Goal: Task Accomplishment & Management: Manage account settings

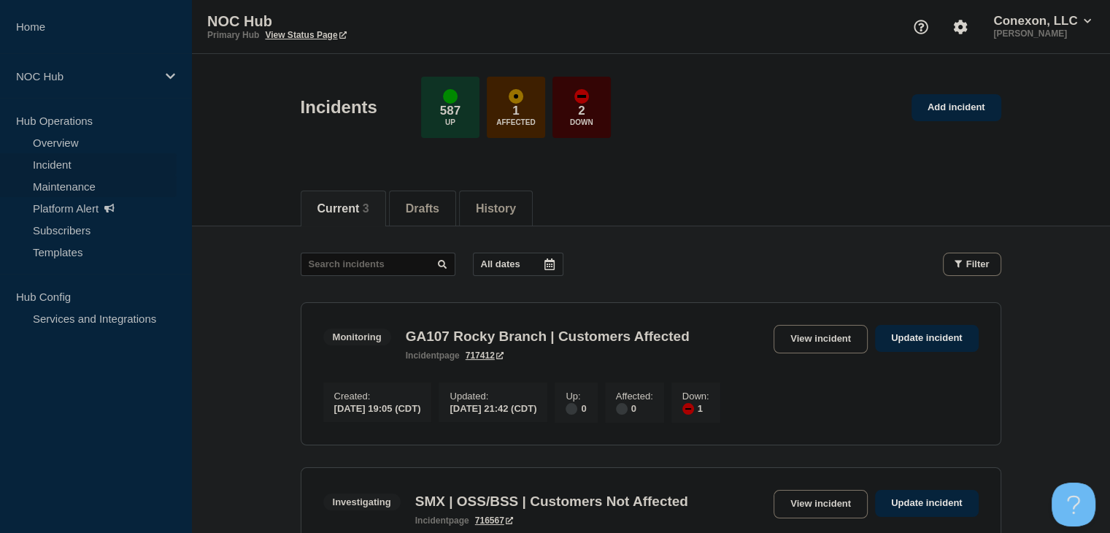
click at [73, 185] on link "Maintenance" at bounding box center [88, 186] width 177 height 22
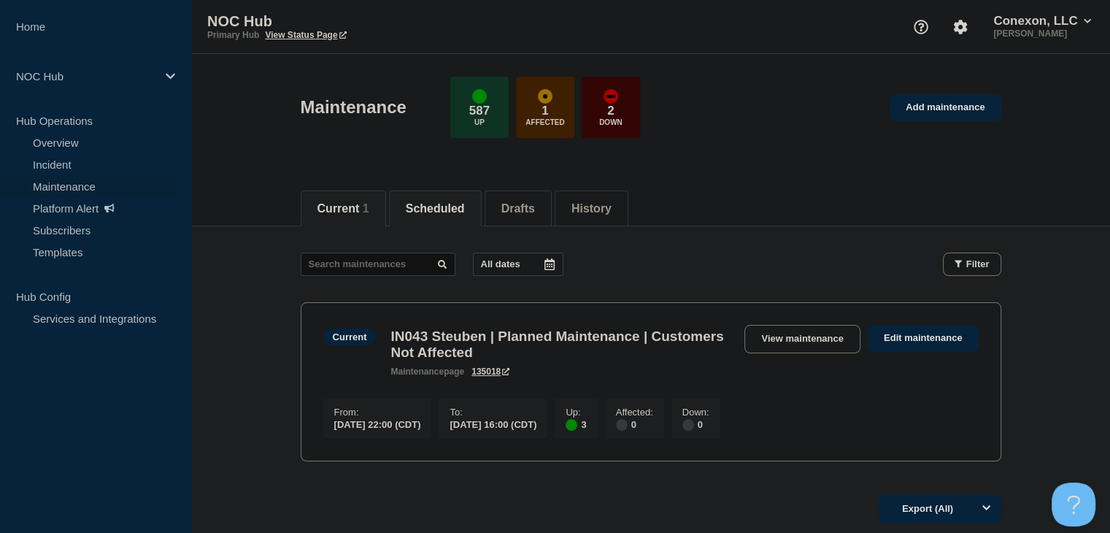
click at [434, 207] on button "Scheduled" at bounding box center [435, 208] width 59 height 13
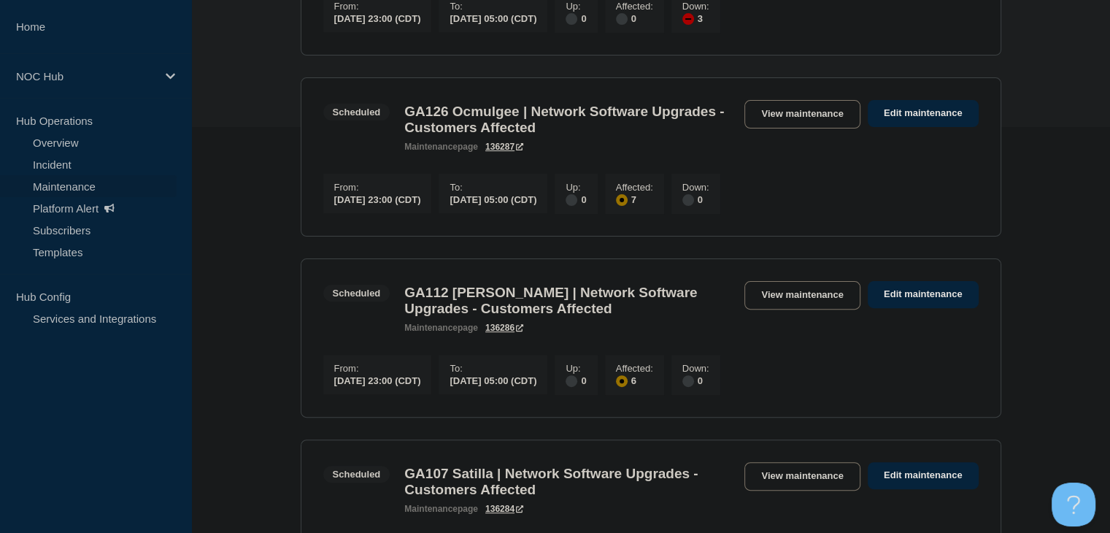
scroll to position [146, 0]
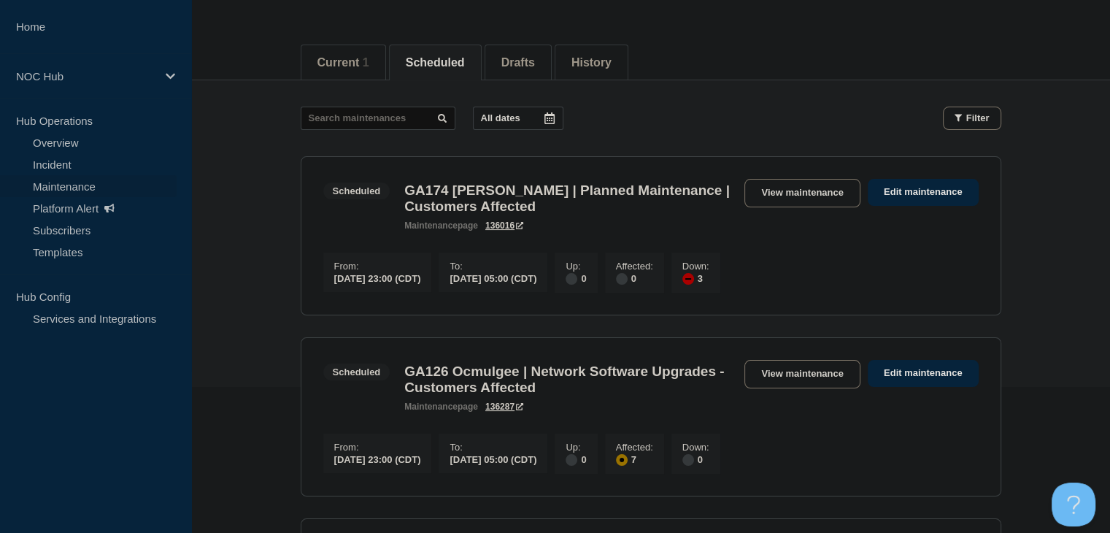
click at [63, 183] on link "Maintenance" at bounding box center [88, 186] width 177 height 22
click at [339, 56] on button "Current 1" at bounding box center [344, 62] width 52 height 13
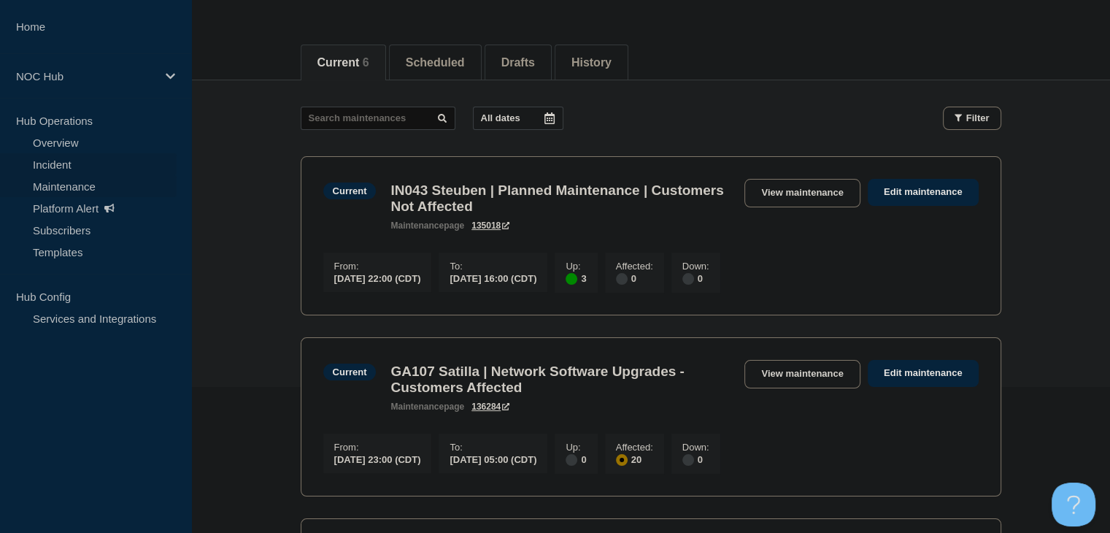
click at [50, 160] on link "Incident" at bounding box center [88, 164] width 177 height 22
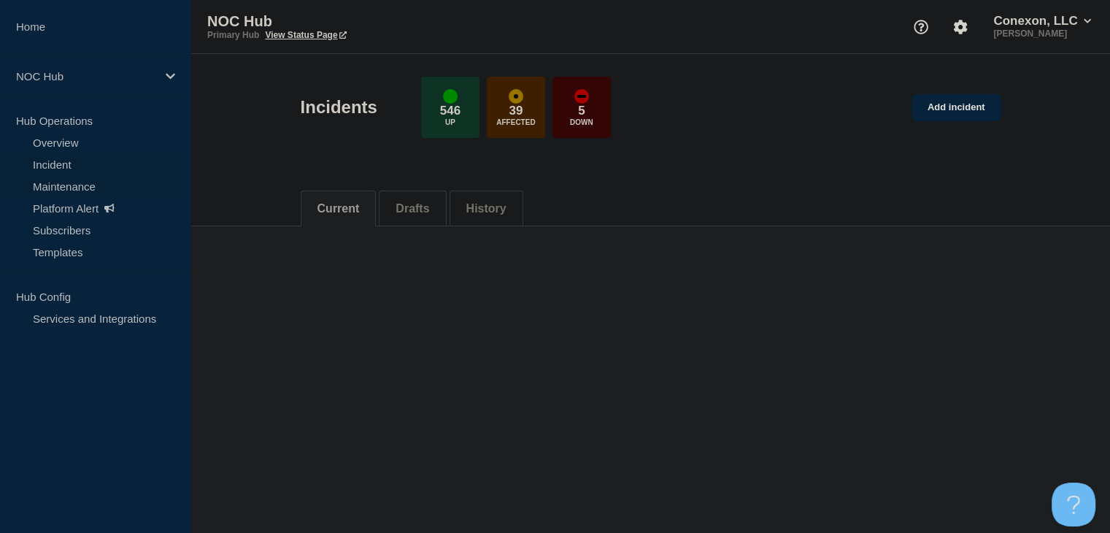
click at [88, 182] on link "Maintenance" at bounding box center [88, 186] width 177 height 22
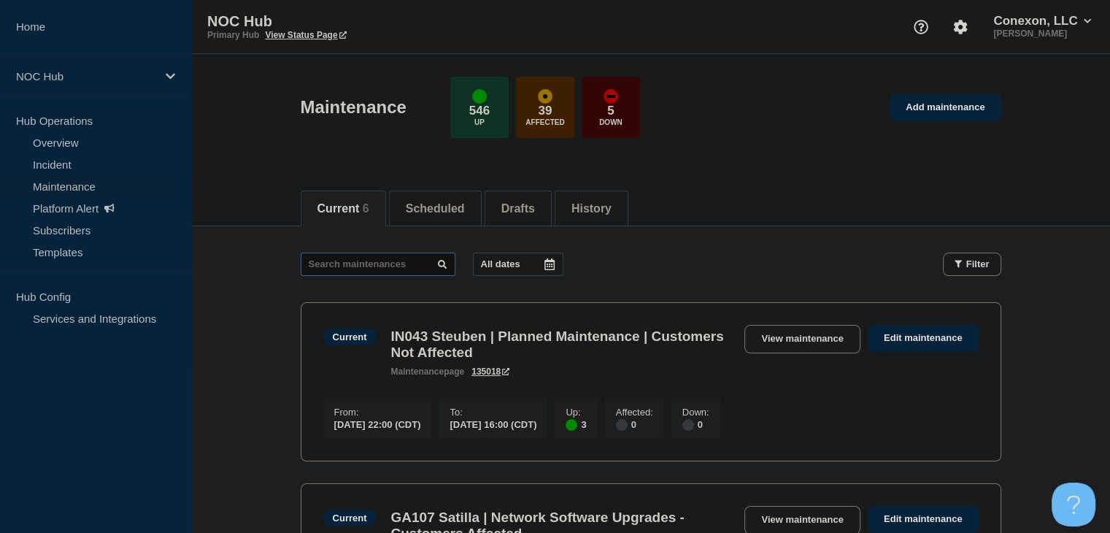
click at [368, 260] on input "text" at bounding box center [378, 264] width 155 height 23
type input "28740"
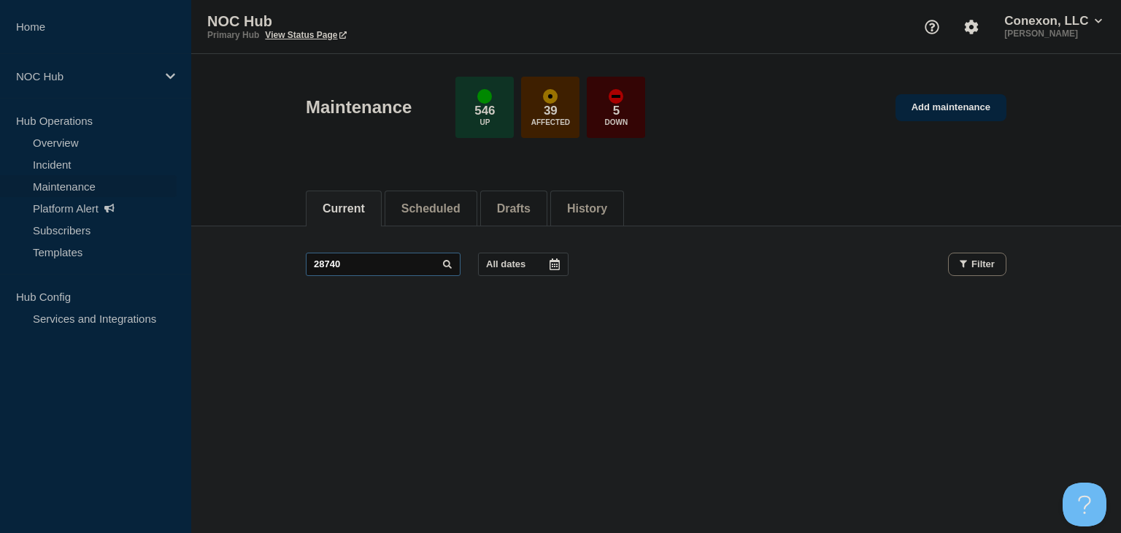
click at [334, 265] on input "28740" at bounding box center [383, 264] width 155 height 23
click at [429, 211] on button "Scheduled" at bounding box center [430, 208] width 59 height 13
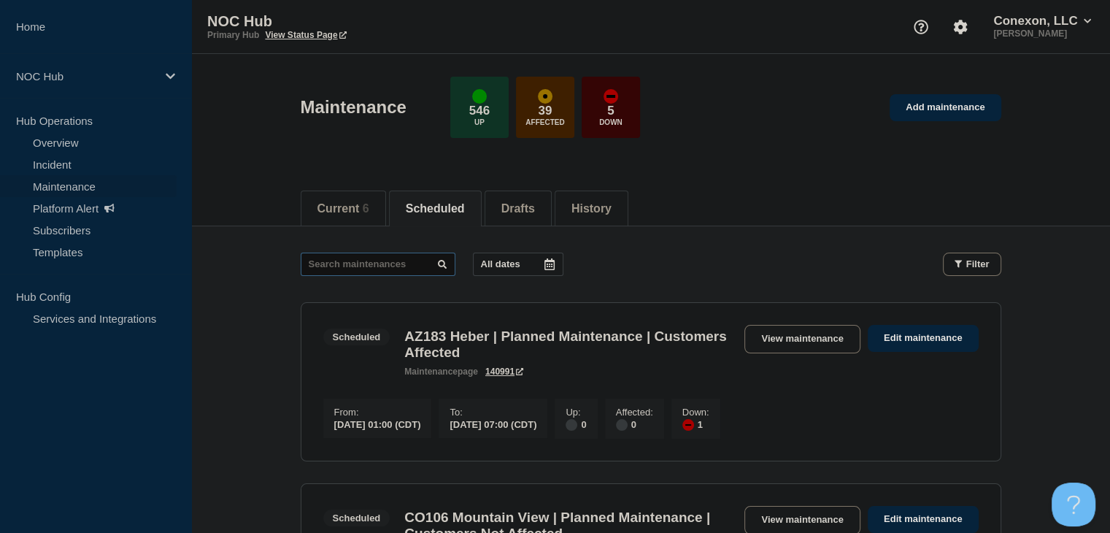
click at [357, 262] on input "text" at bounding box center [378, 264] width 155 height 23
paste input "28740"
type input "28740"
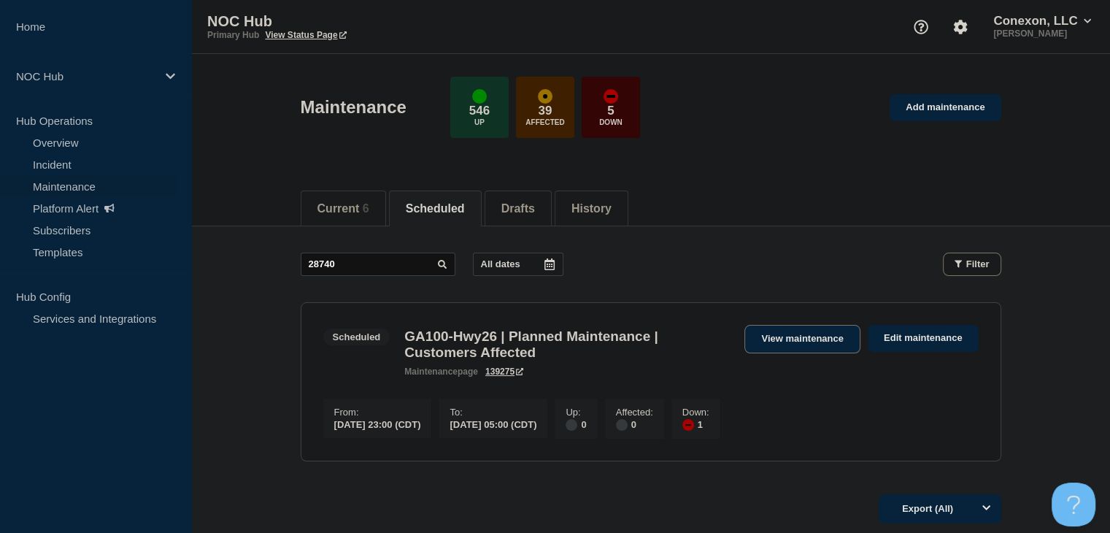
click at [774, 338] on link "View maintenance" at bounding box center [802, 339] width 115 height 28
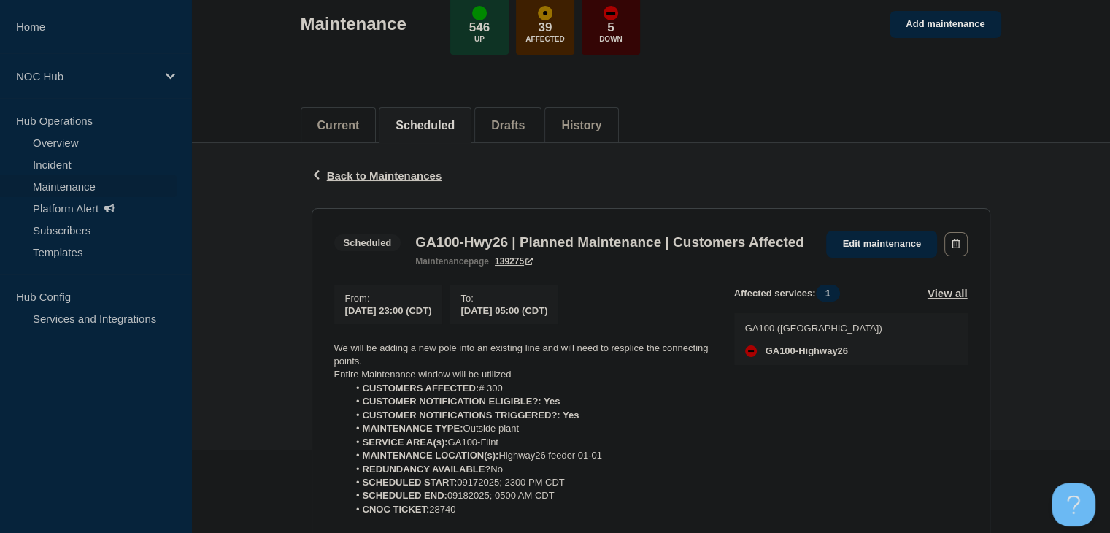
scroll to position [146, 0]
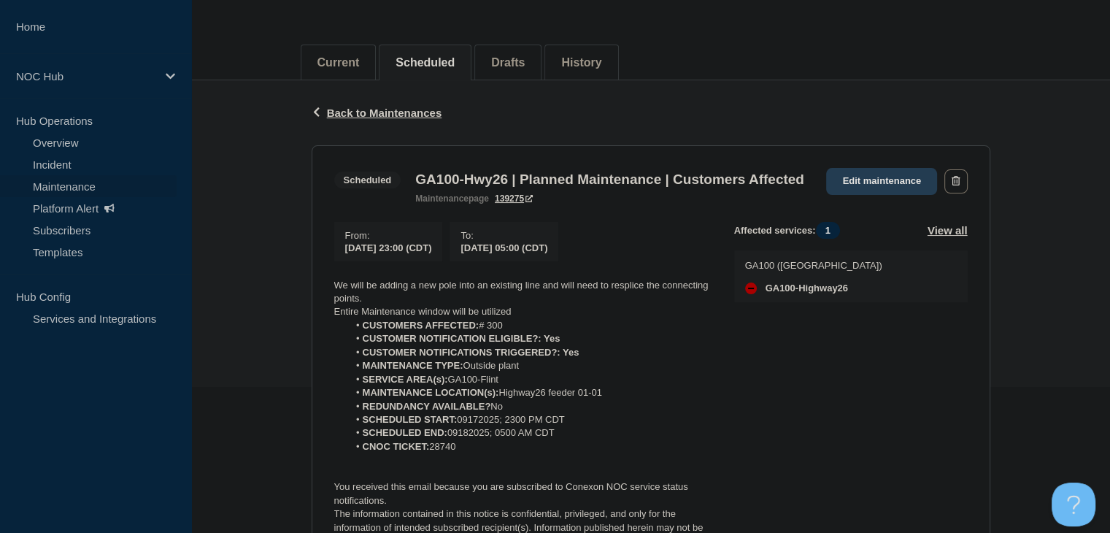
click at [877, 191] on link "Edit maintenance" at bounding box center [881, 181] width 111 height 27
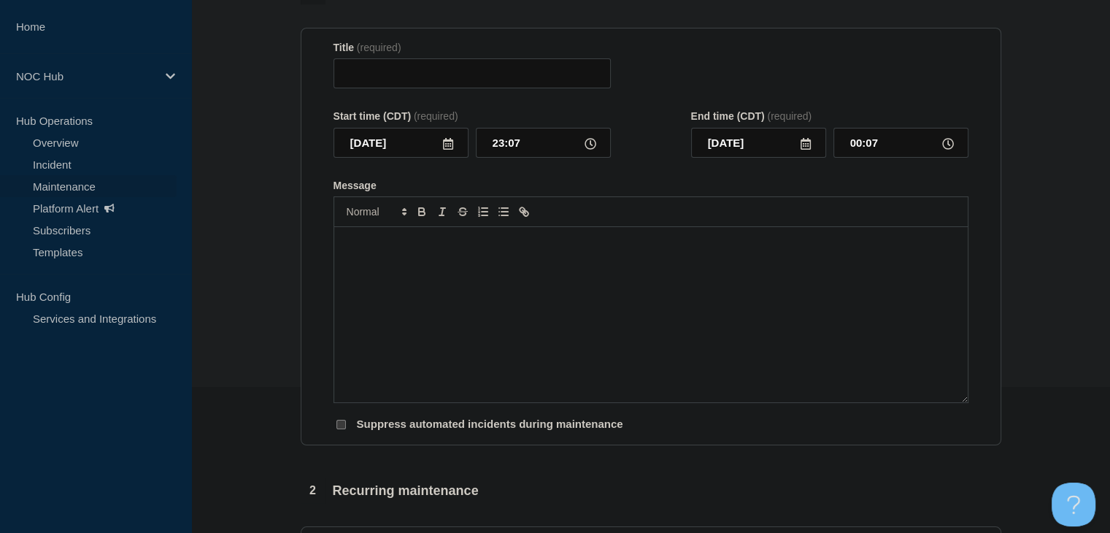
type input "GA100-Hwy26 | Planned Maintenance | Customers Affected"
type input "[DATE]"
type input "23:00"
type input "[DATE]"
type input "05:00"
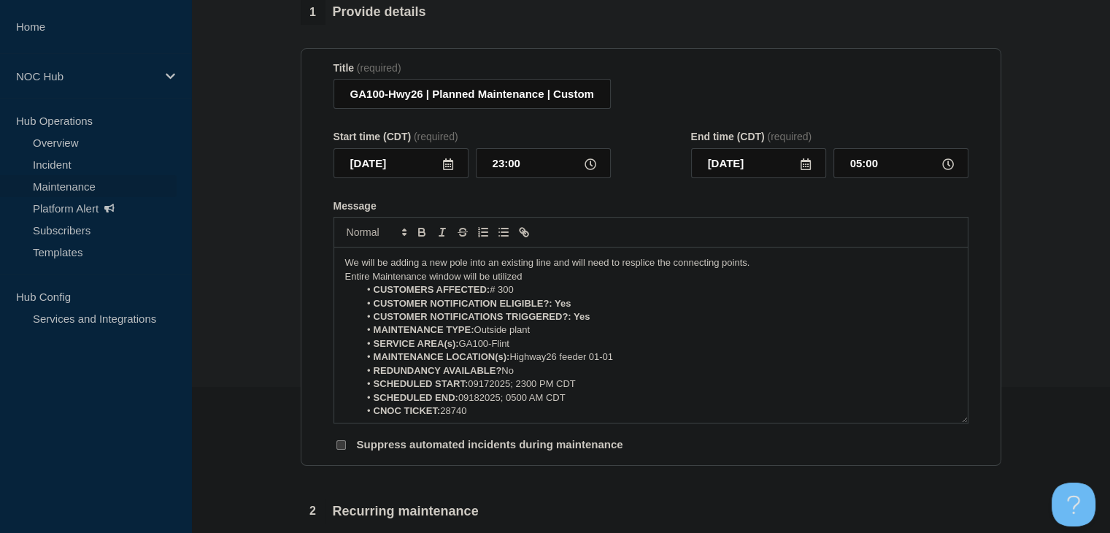
click at [447, 170] on icon at bounding box center [448, 164] width 12 height 12
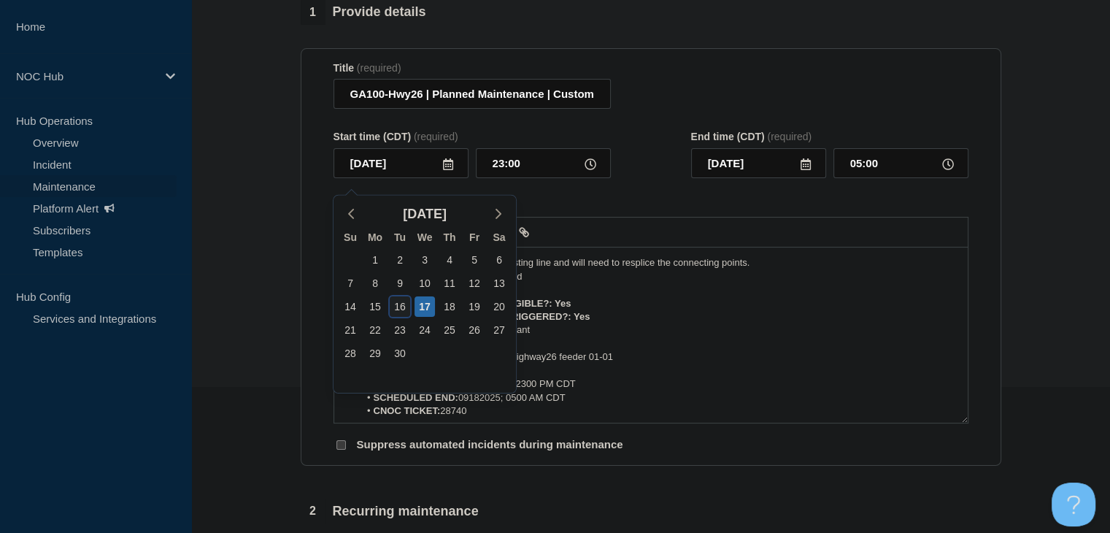
click at [401, 305] on div "16" at bounding box center [400, 306] width 20 height 20
type input "[DATE]"
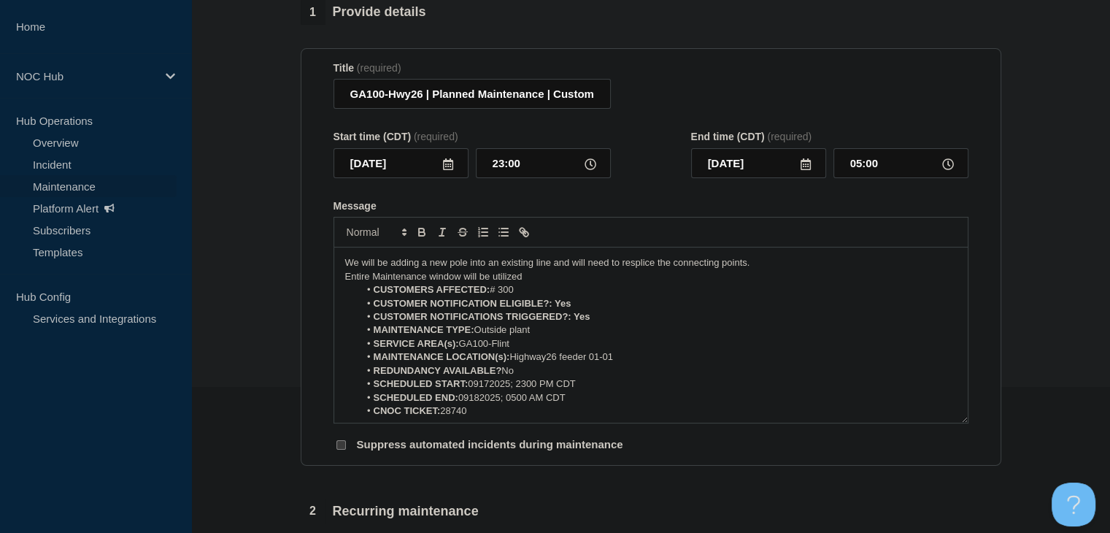
click at [492, 391] on li "SCHEDULED START: 09172025; 2300 PM CDT" at bounding box center [658, 383] width 598 height 13
click at [480, 404] on li "SCHEDULED END: 09182025; 0500 AM CDT" at bounding box center [658, 397] width 598 height 13
click at [557, 391] on li "SCHEDULED START: 09162025; 2300 PM CDT" at bounding box center [658, 383] width 598 height 13
click at [541, 404] on li "SCHEDULED END: 09172025; 0500 AM CDT" at bounding box center [658, 397] width 598 height 13
click at [545, 404] on li "SCHEDULED END: 09172025; 0500 AM CDT" at bounding box center [658, 397] width 598 height 13
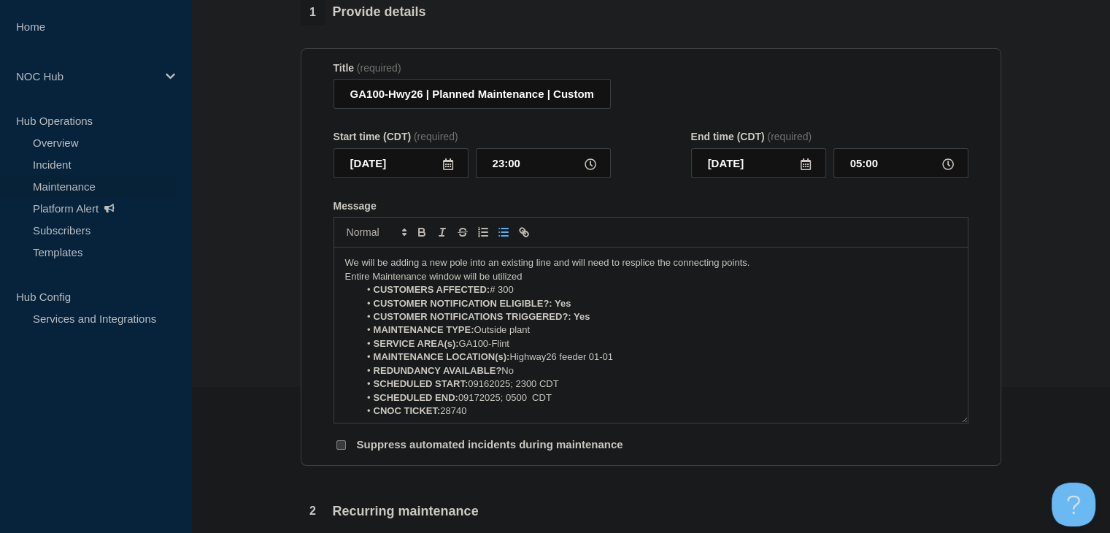
click at [546, 283] on p "Entire Maintenance window will be utilized" at bounding box center [651, 276] width 612 height 13
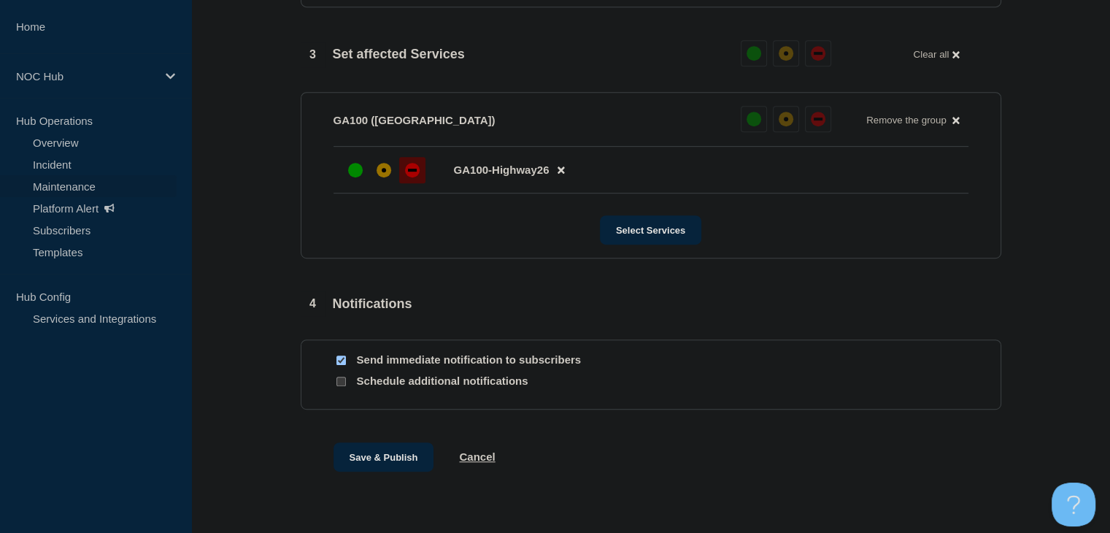
scroll to position [730, 0]
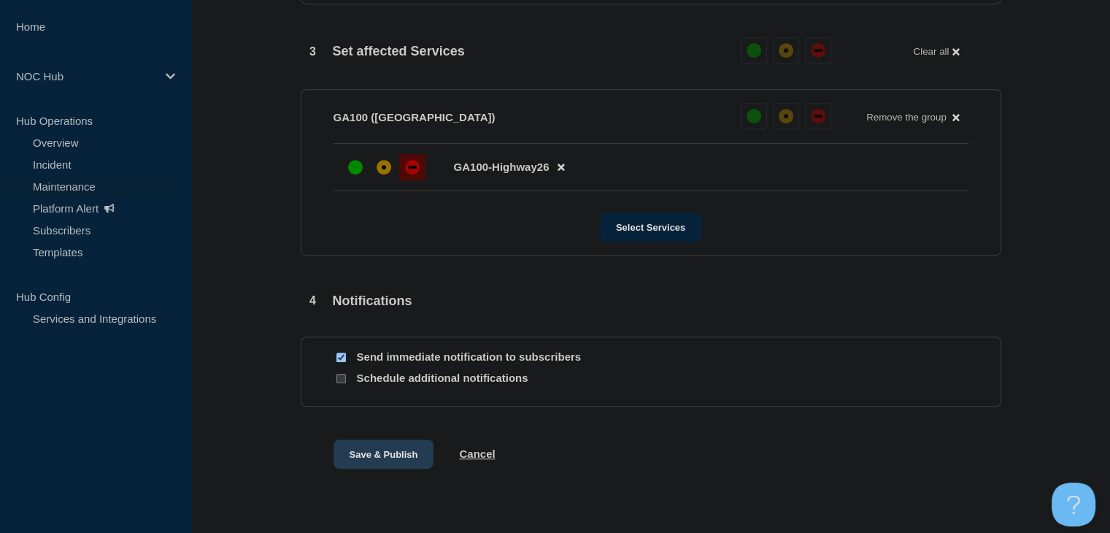
click at [361, 462] on button "Save & Publish" at bounding box center [384, 453] width 101 height 29
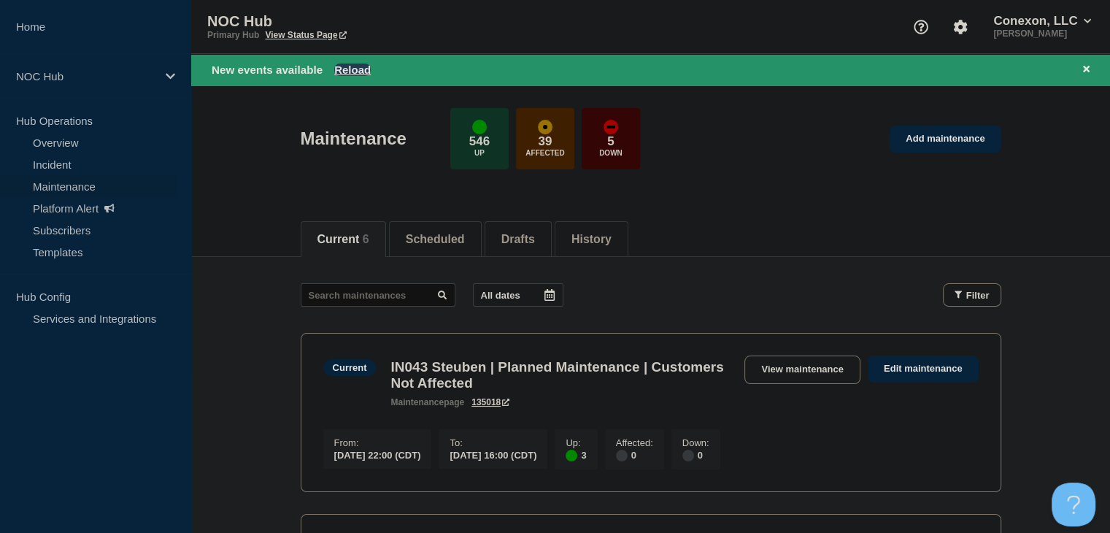
click at [357, 69] on button "Reload" at bounding box center [352, 70] width 36 height 12
